Goal: Task Accomplishment & Management: Manage account settings

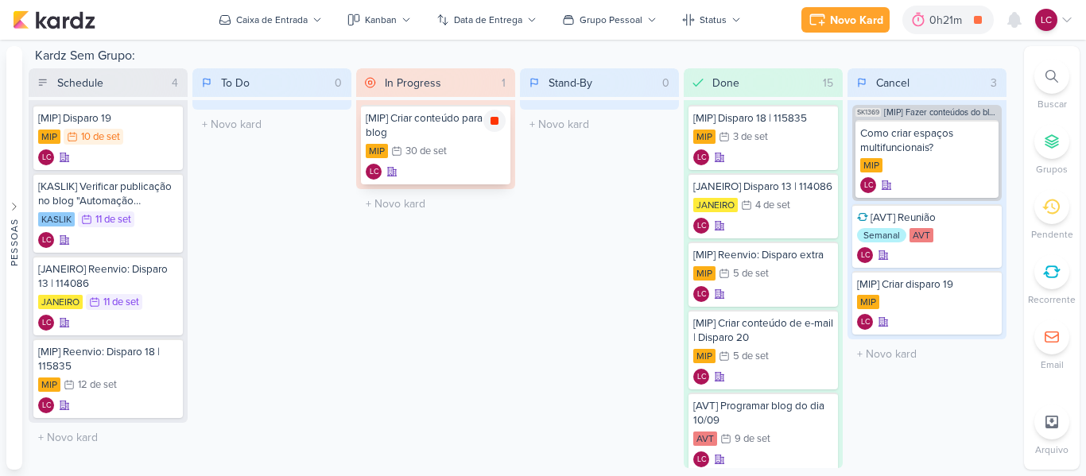
click at [495, 119] on icon at bounding box center [494, 121] width 8 height 8
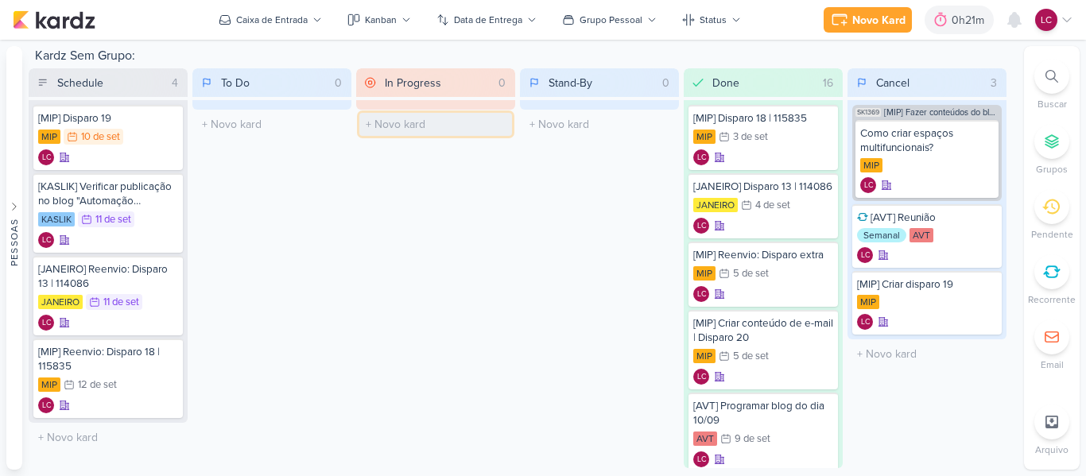
click at [408, 127] on input "text" at bounding box center [435, 124] width 153 height 23
type input "[MIP] Criar conteúdo blog novembro"
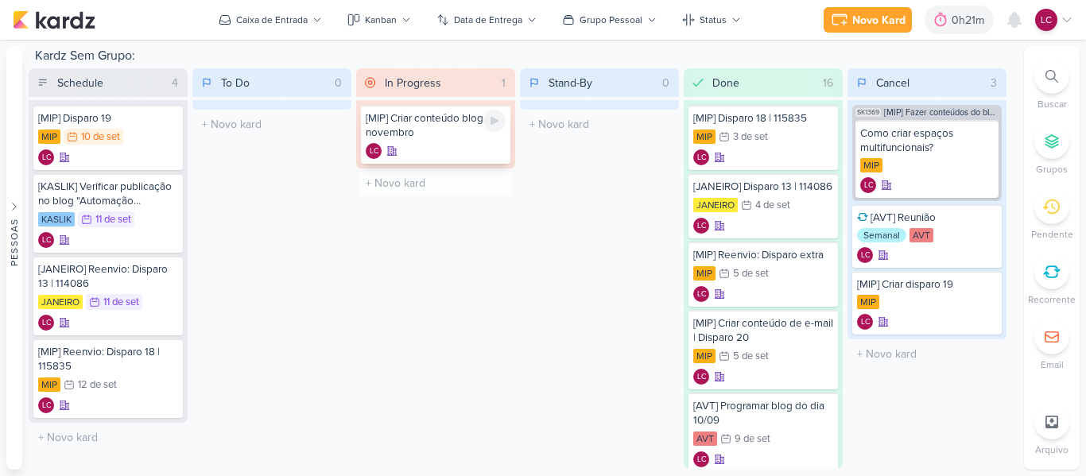
click at [416, 130] on div "[MIP] Criar conteúdo blog novembro" at bounding box center [436, 125] width 140 height 29
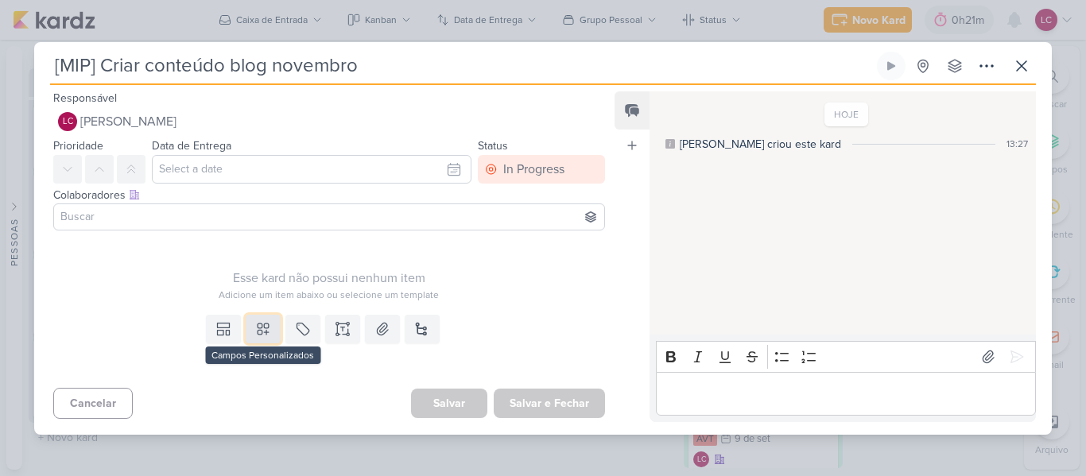
click at [260, 330] on icon at bounding box center [263, 329] width 16 height 16
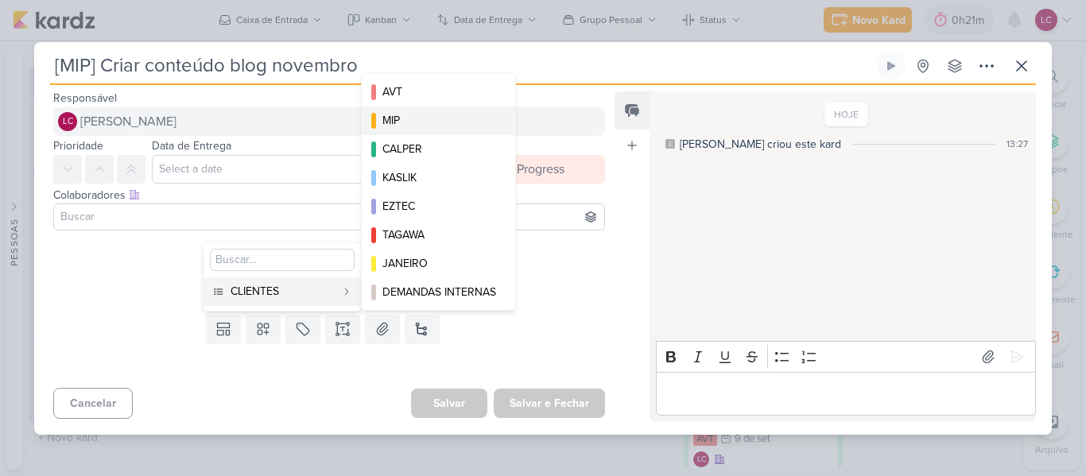
click at [423, 119] on div "MIP" at bounding box center [439, 120] width 114 height 17
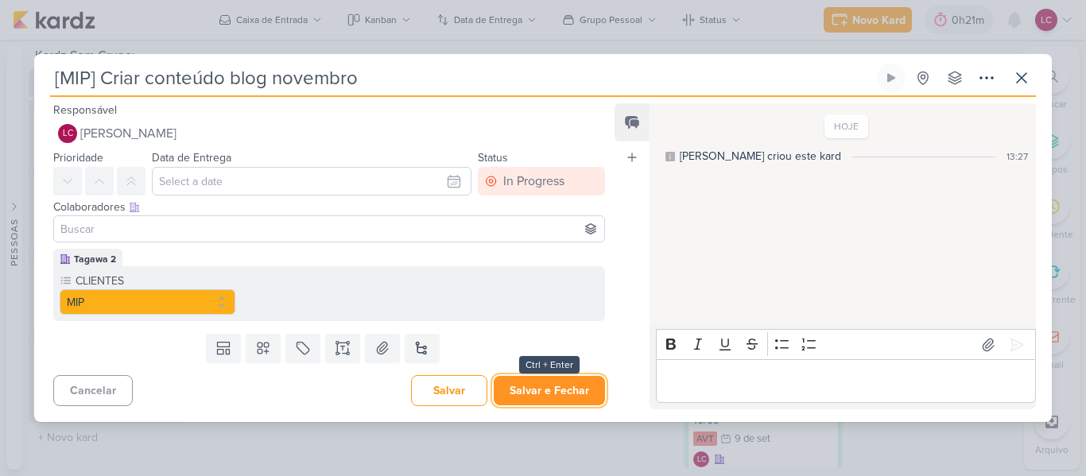
click at [554, 400] on button "Salvar e Fechar" at bounding box center [549, 390] width 111 height 29
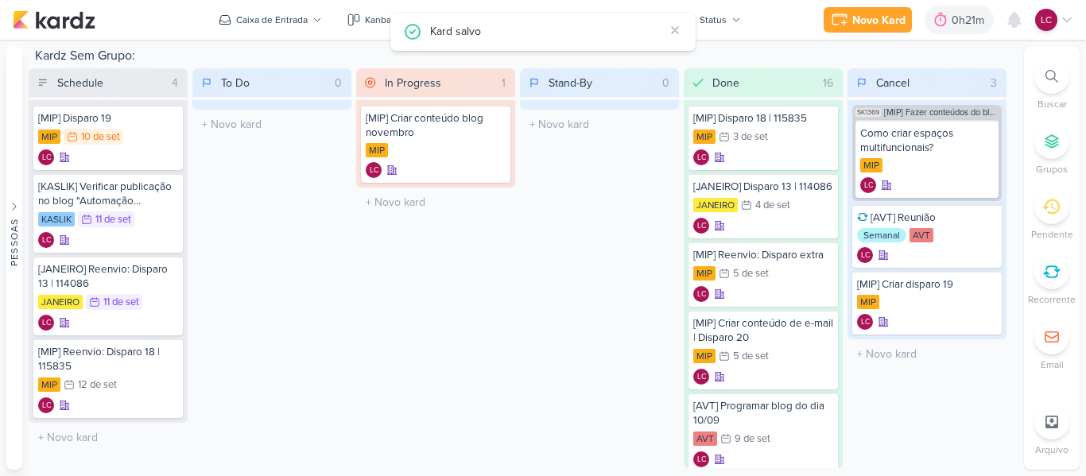
click at [1067, 17] on icon at bounding box center [1066, 20] width 13 height 13
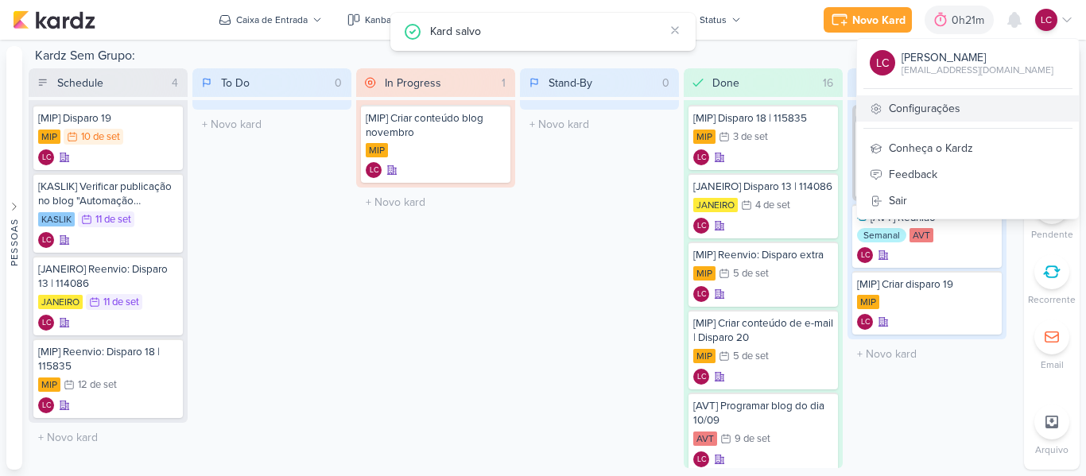
click at [909, 99] on link "Configurações" at bounding box center [968, 108] width 222 height 26
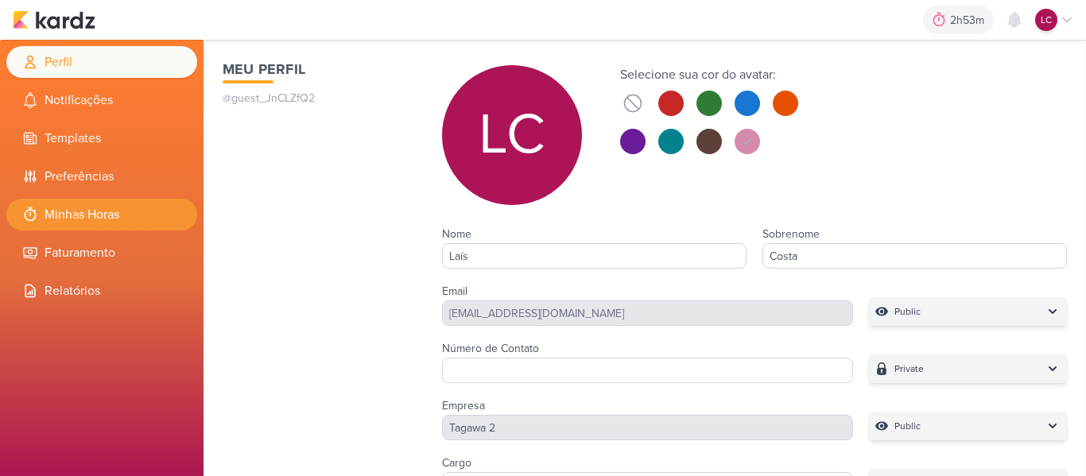
click at [102, 202] on li "Minhas Horas" at bounding box center [101, 215] width 191 height 32
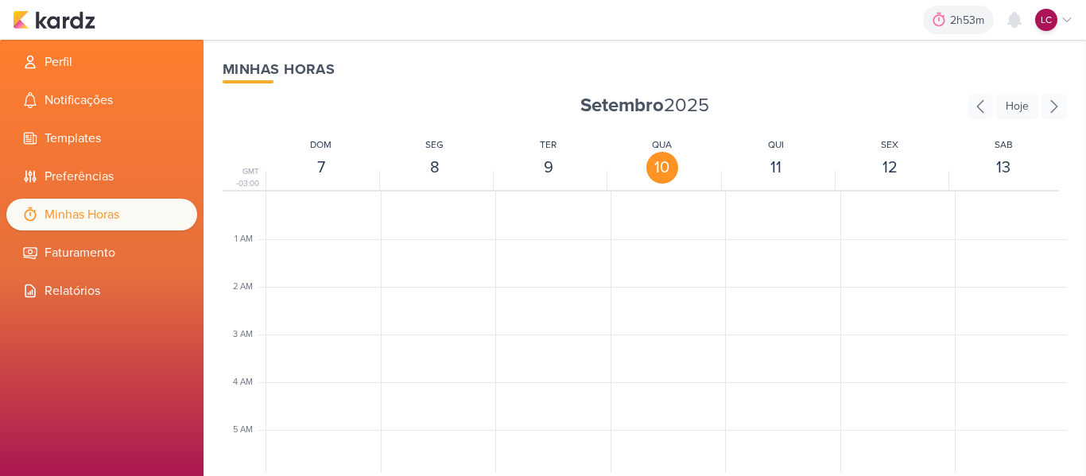
scroll to position [375, 0]
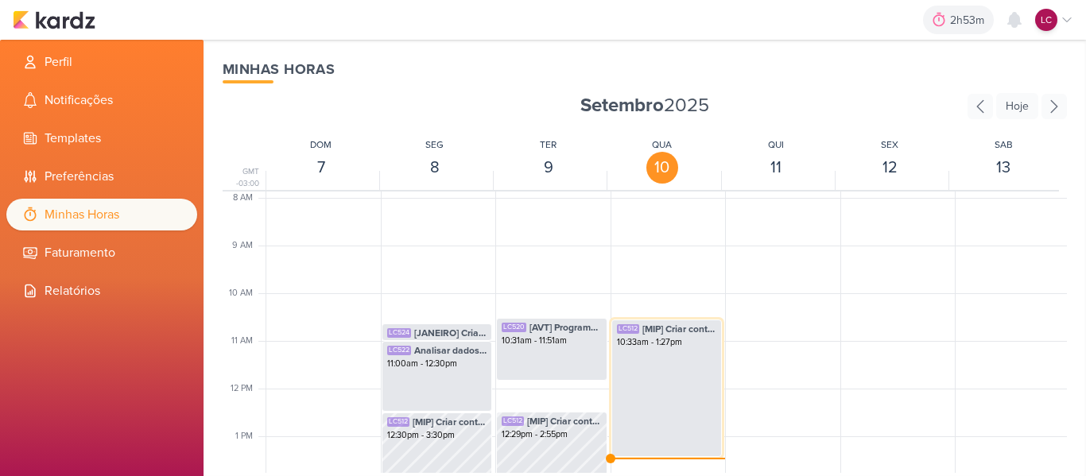
click at [651, 374] on div "LC512 [MIP] Criar conteúdo para blog 10:33am - 1:27pm" at bounding box center [666, 387] width 111 height 137
select select "pm"
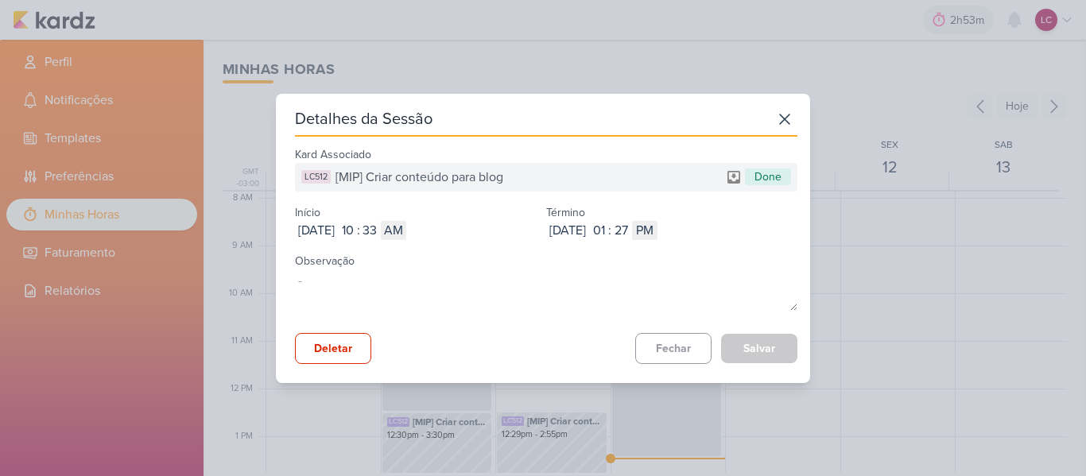
click at [532, 185] on div "LC512 [MIP] Criar conteúdo para blog Done" at bounding box center [546, 177] width 502 height 29
click at [521, 184] on div "LC512 [MIP] Criar conteúdo para blog Done" at bounding box center [546, 177] width 502 height 29
click at [505, 180] on div "LC512 [MIP] Criar conteúdo para blog Done" at bounding box center [546, 177] width 502 height 29
click at [784, 118] on icon at bounding box center [784, 118] width 25 height 25
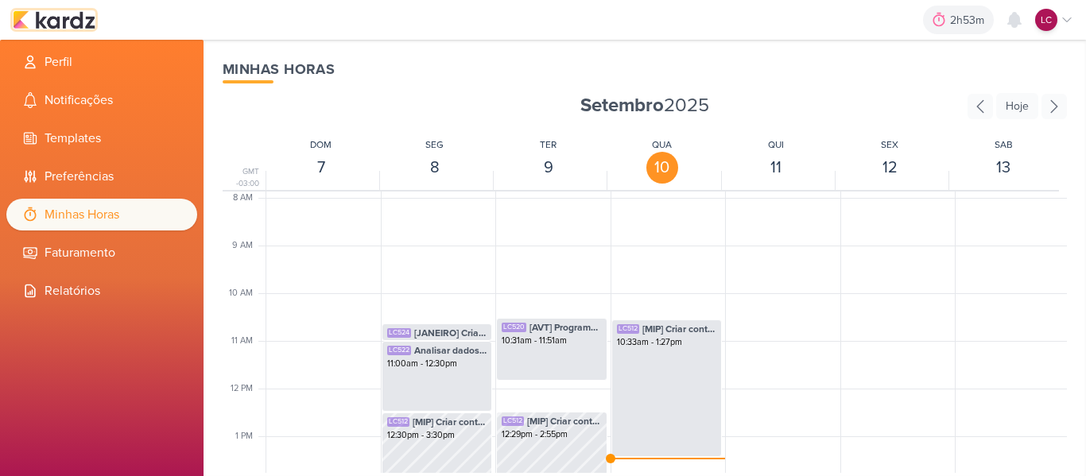
click at [52, 29] on img at bounding box center [54, 19] width 83 height 19
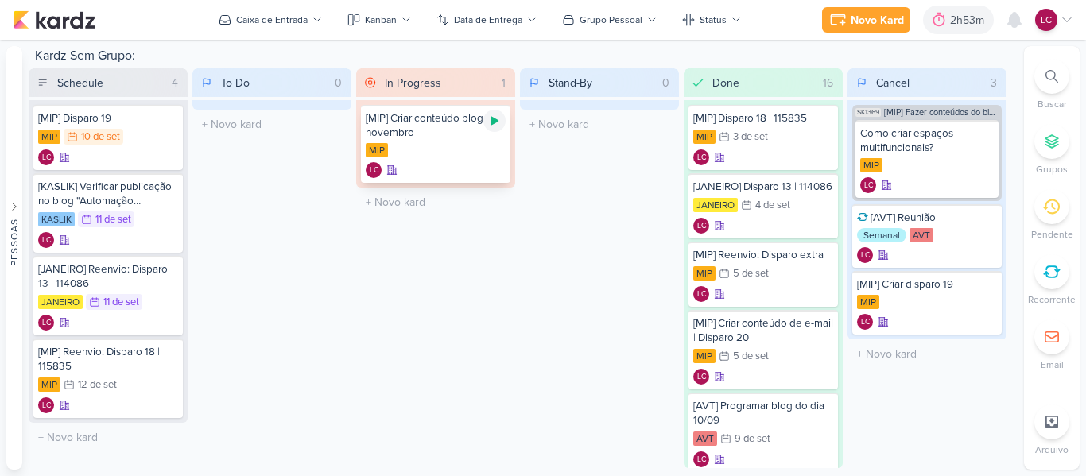
click at [495, 120] on icon at bounding box center [494, 121] width 8 height 9
